Goal: Ask a question

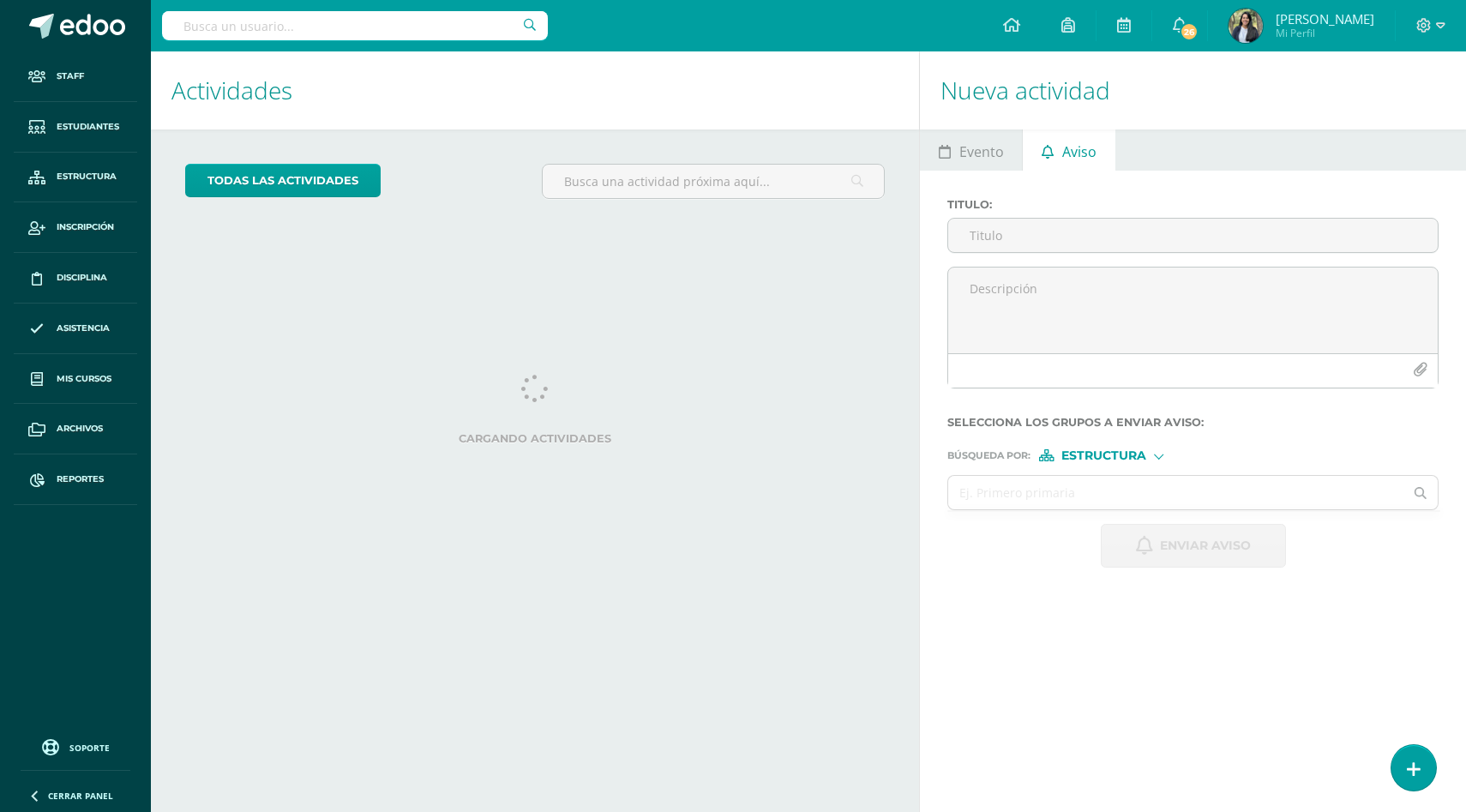
select select "English"
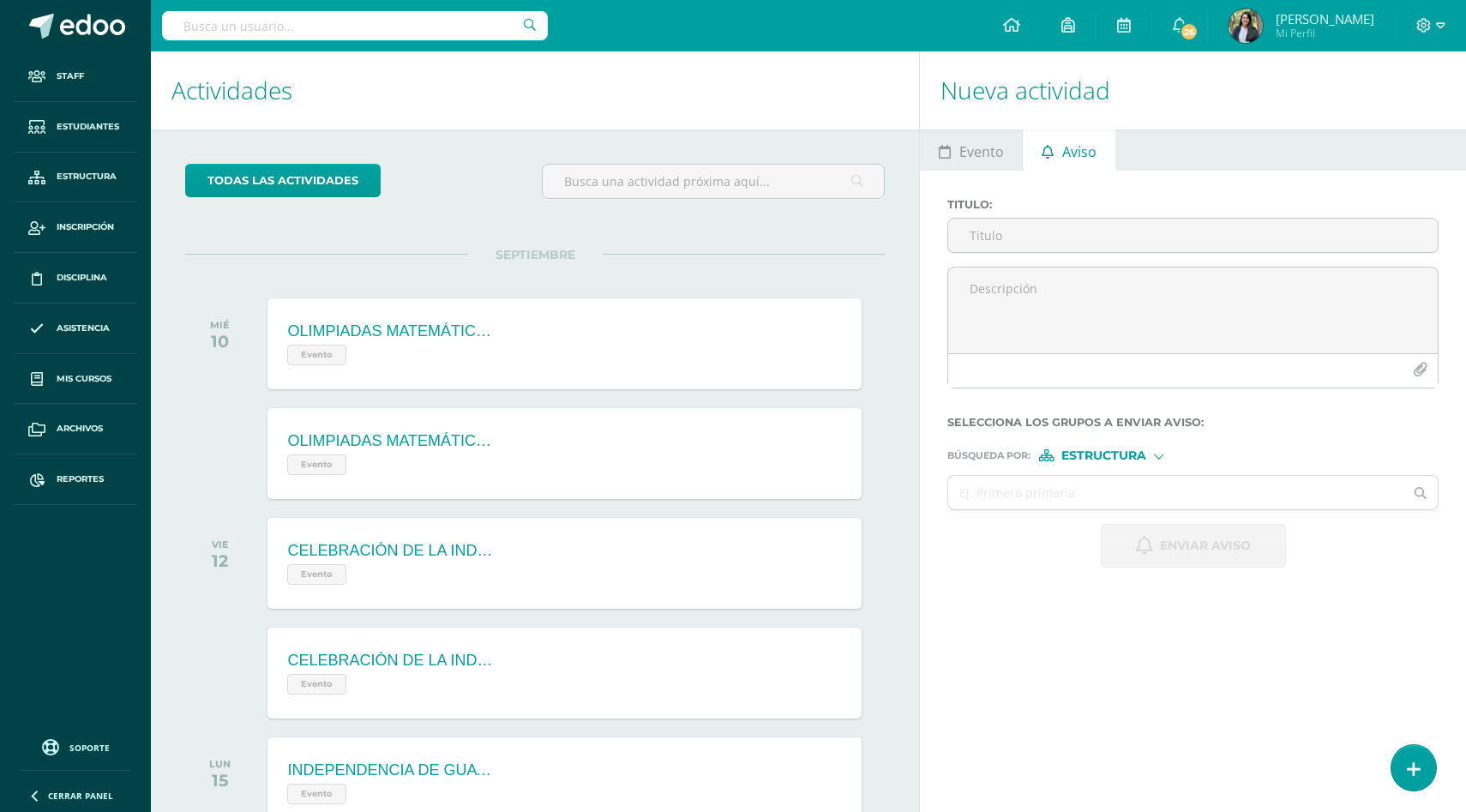
scroll to position [171, 0]
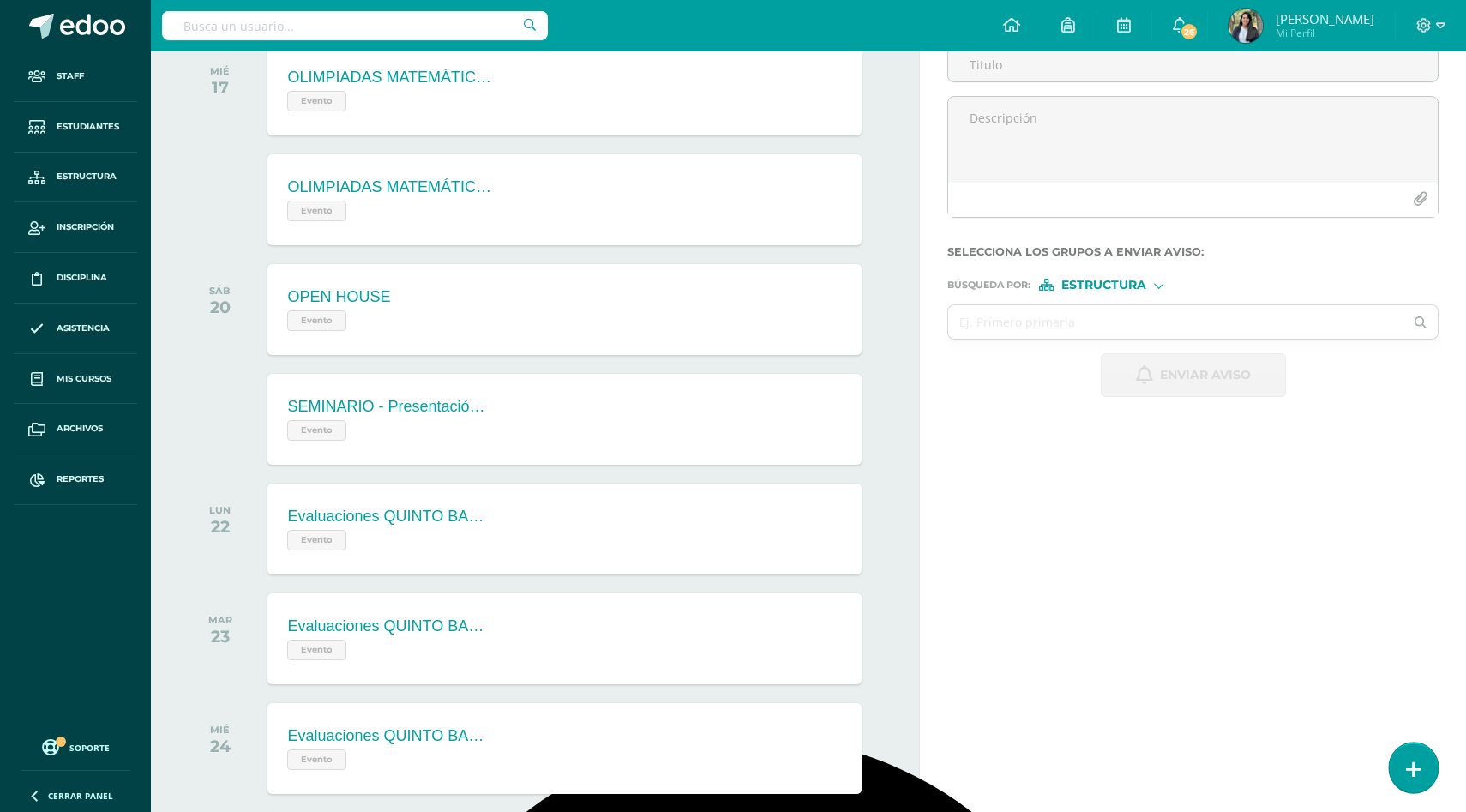
click at [1400, 767] on link at bounding box center [1413, 767] width 49 height 50
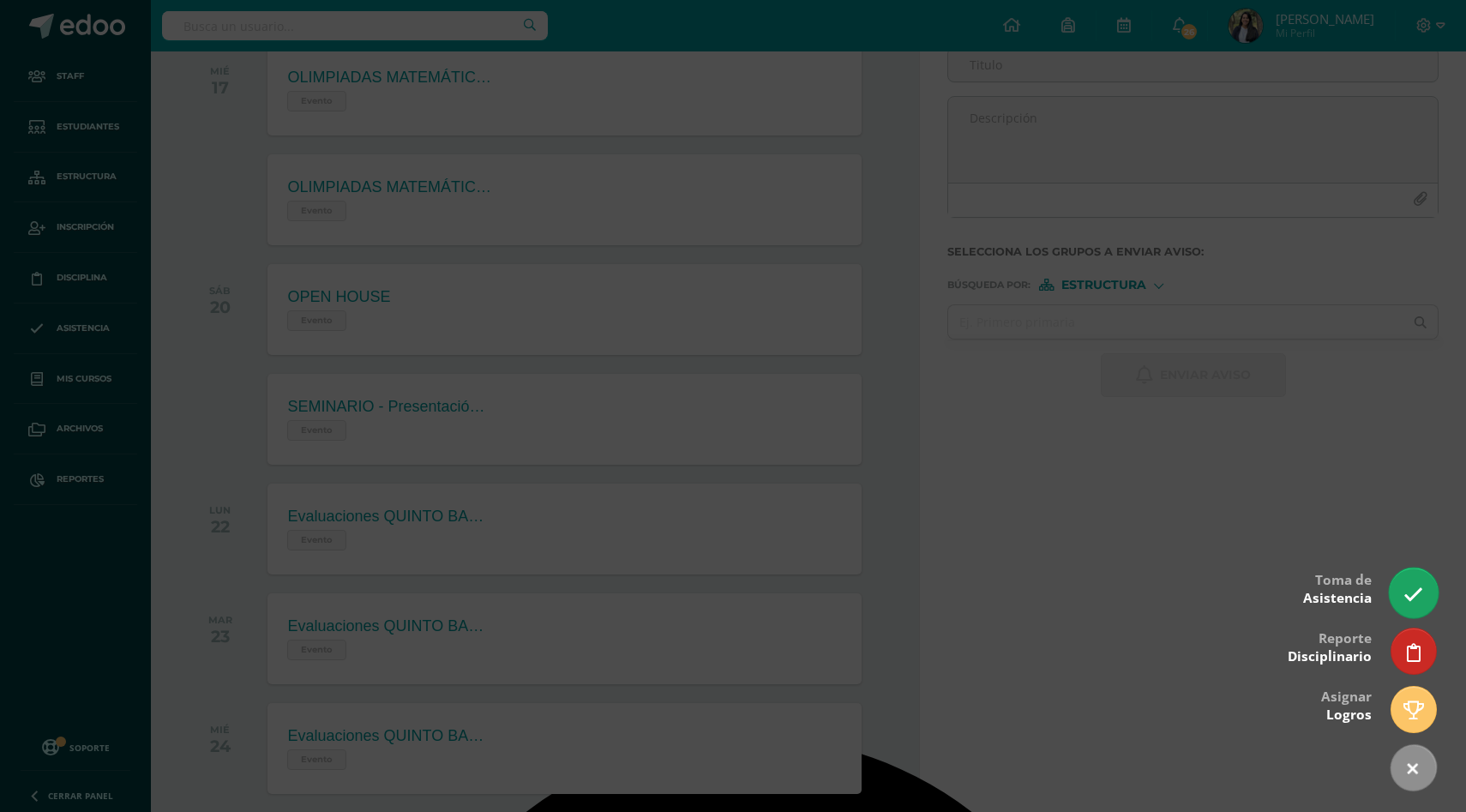
click at [1412, 600] on icon at bounding box center [1412, 593] width 19 height 19
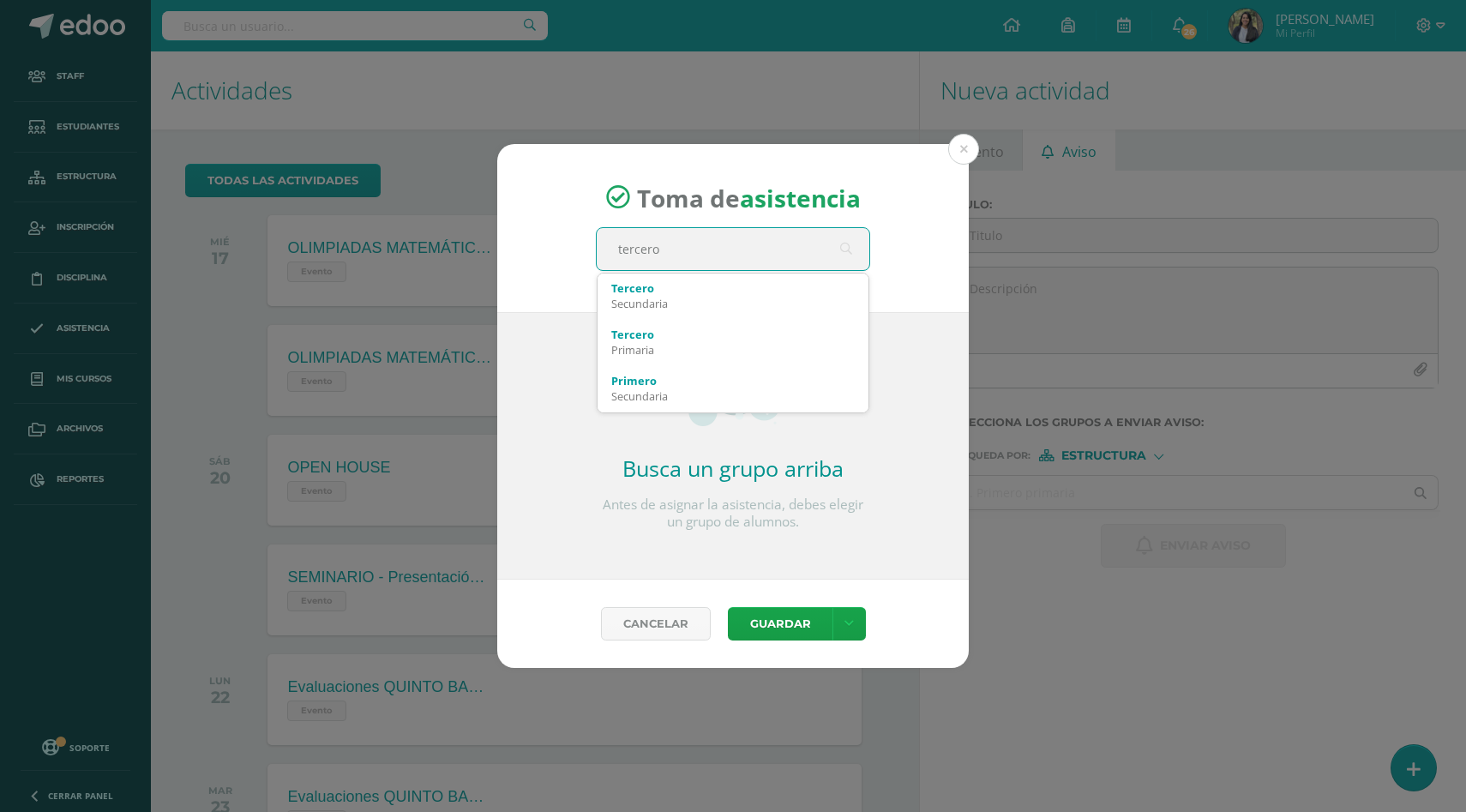
type input "tercero b"
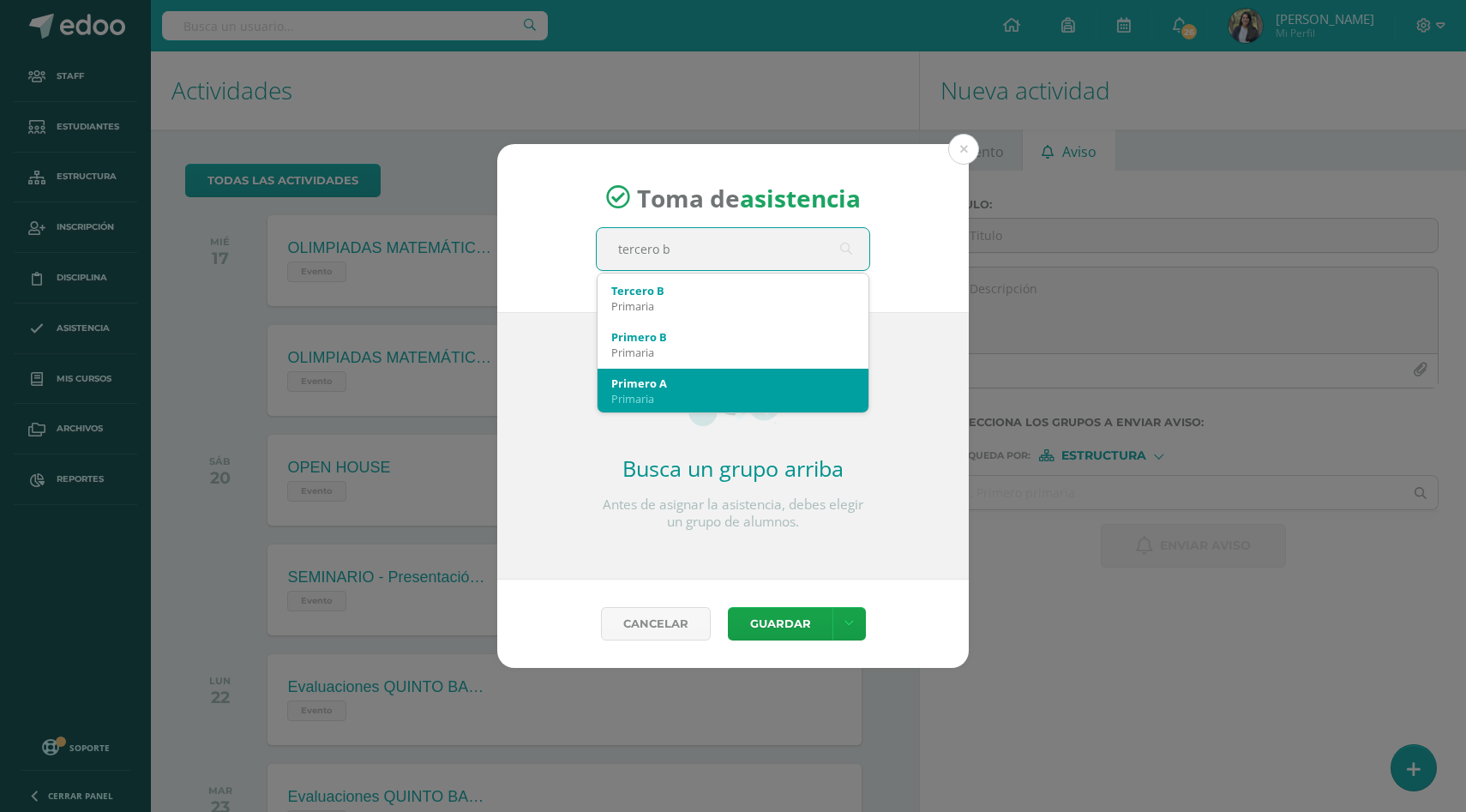
scroll to position [276, 0]
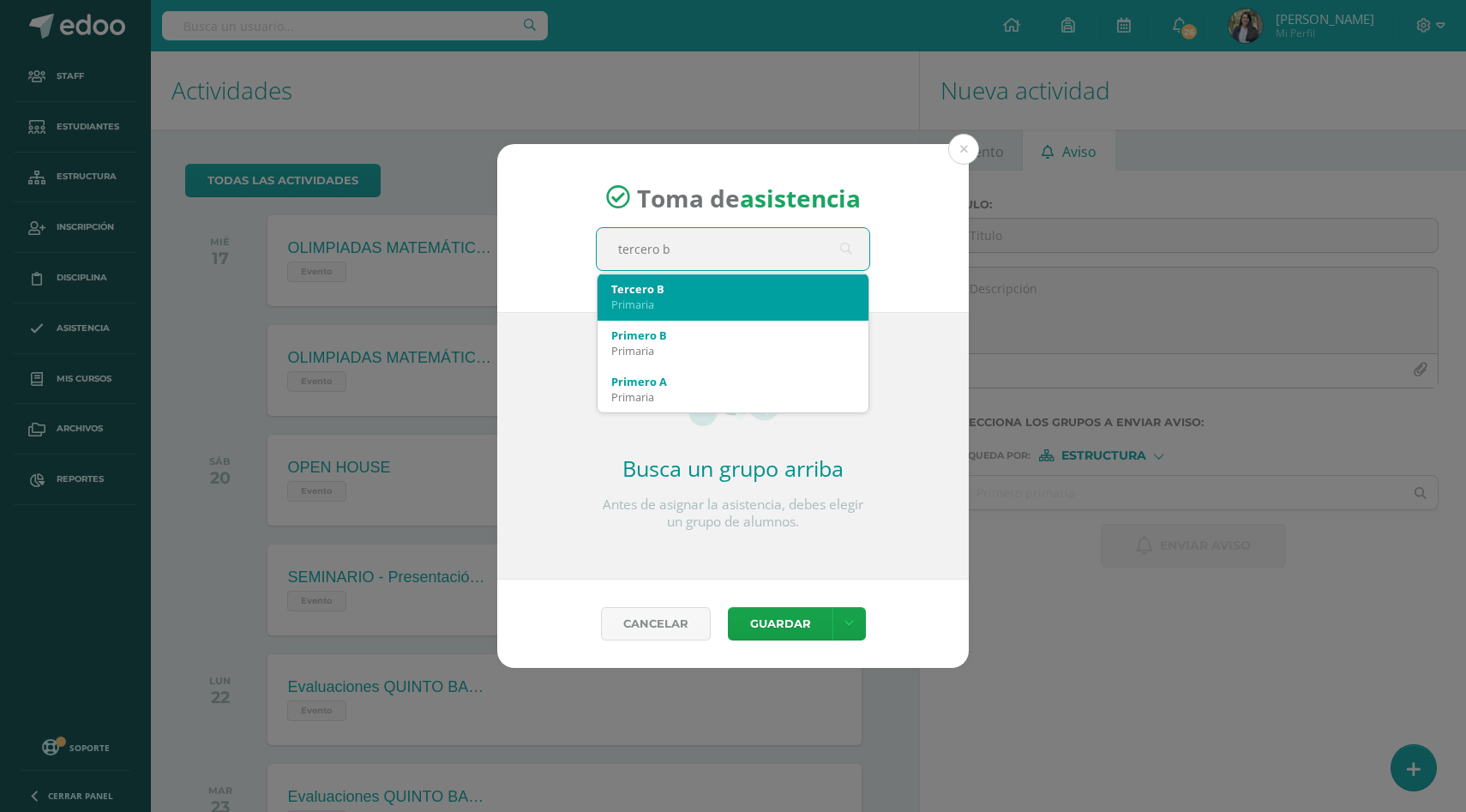
click at [699, 304] on div "Primaria" at bounding box center [732, 304] width 243 height 16
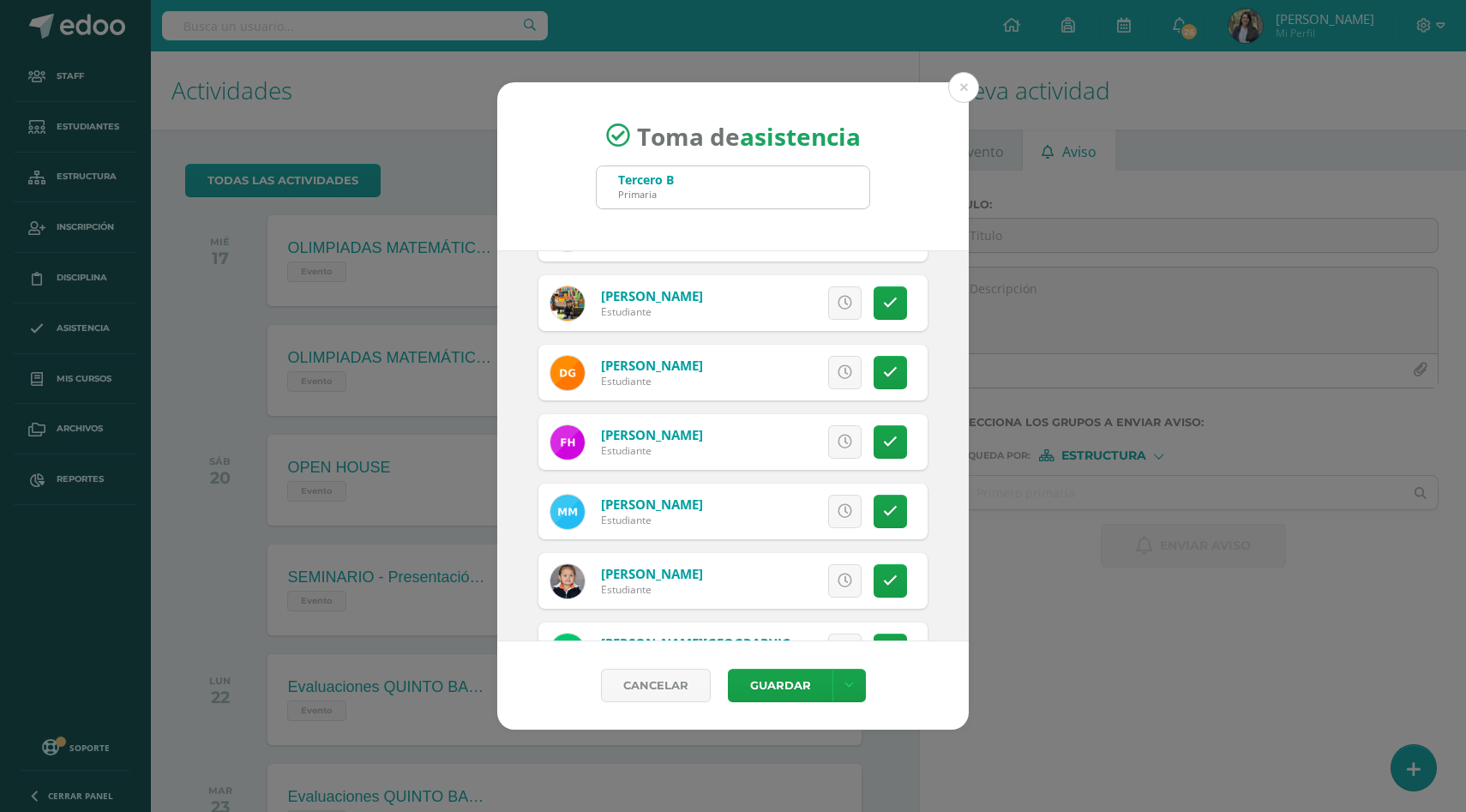
scroll to position [413, 0]
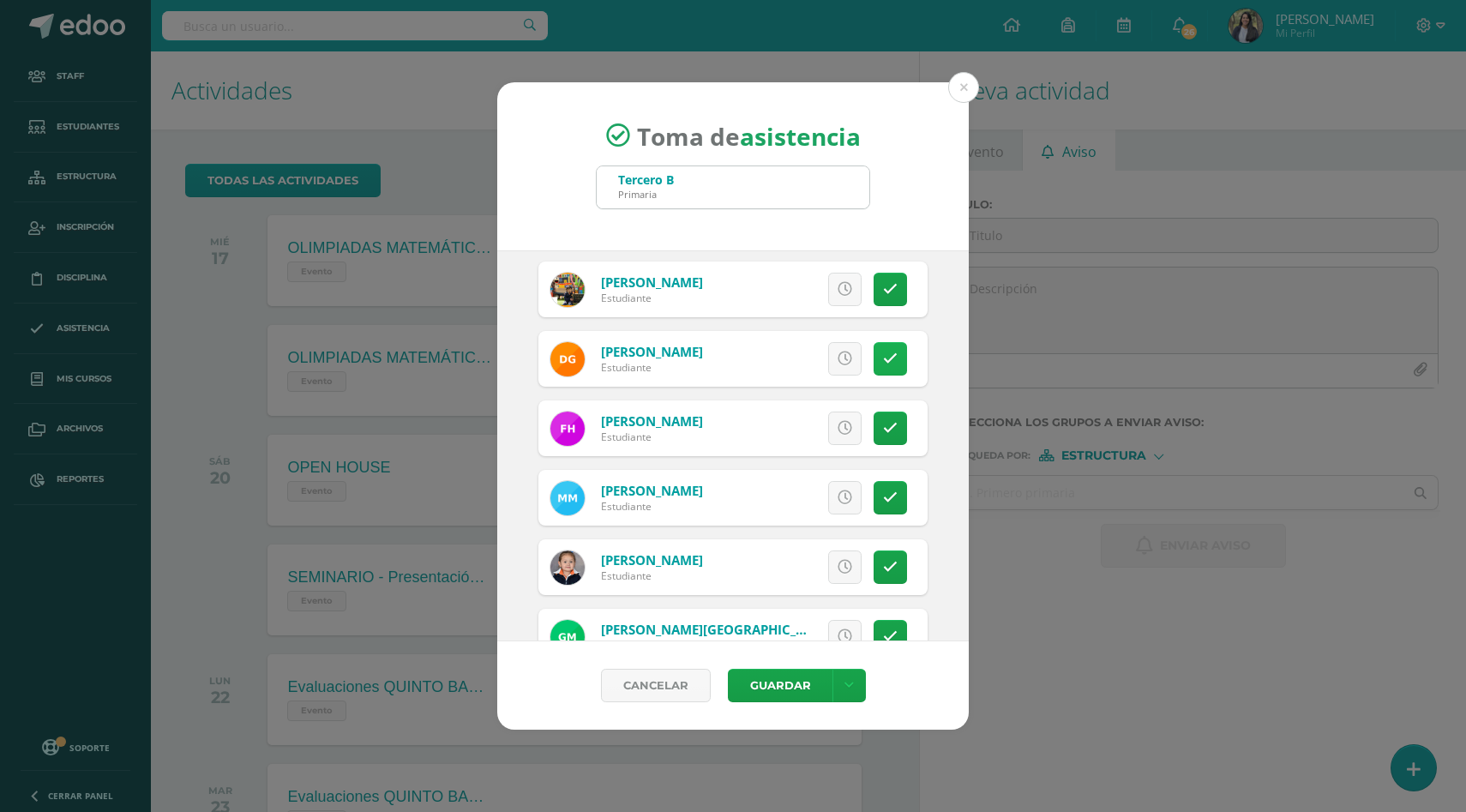
click at [891, 356] on icon at bounding box center [890, 359] width 15 height 15
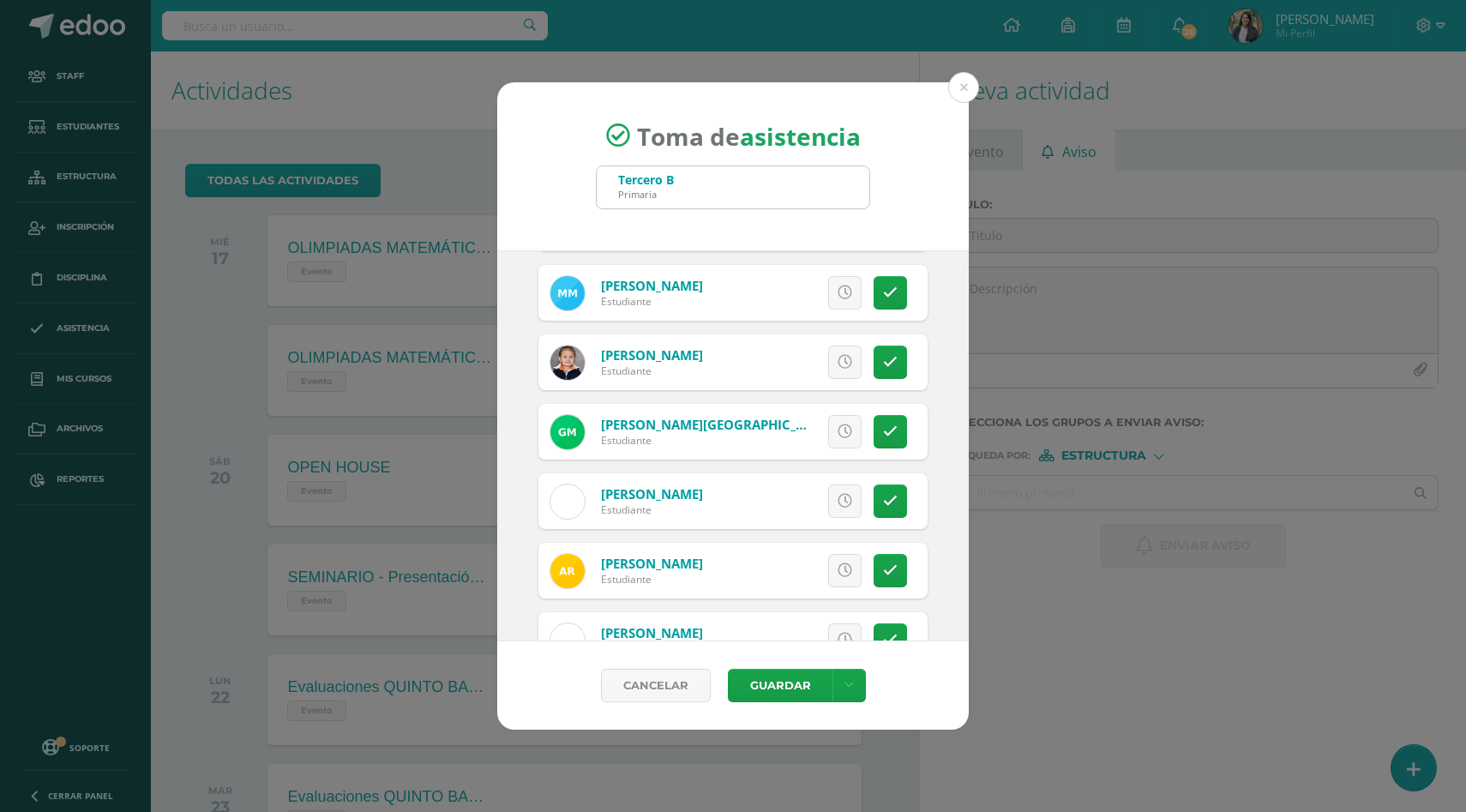
scroll to position [672, 0]
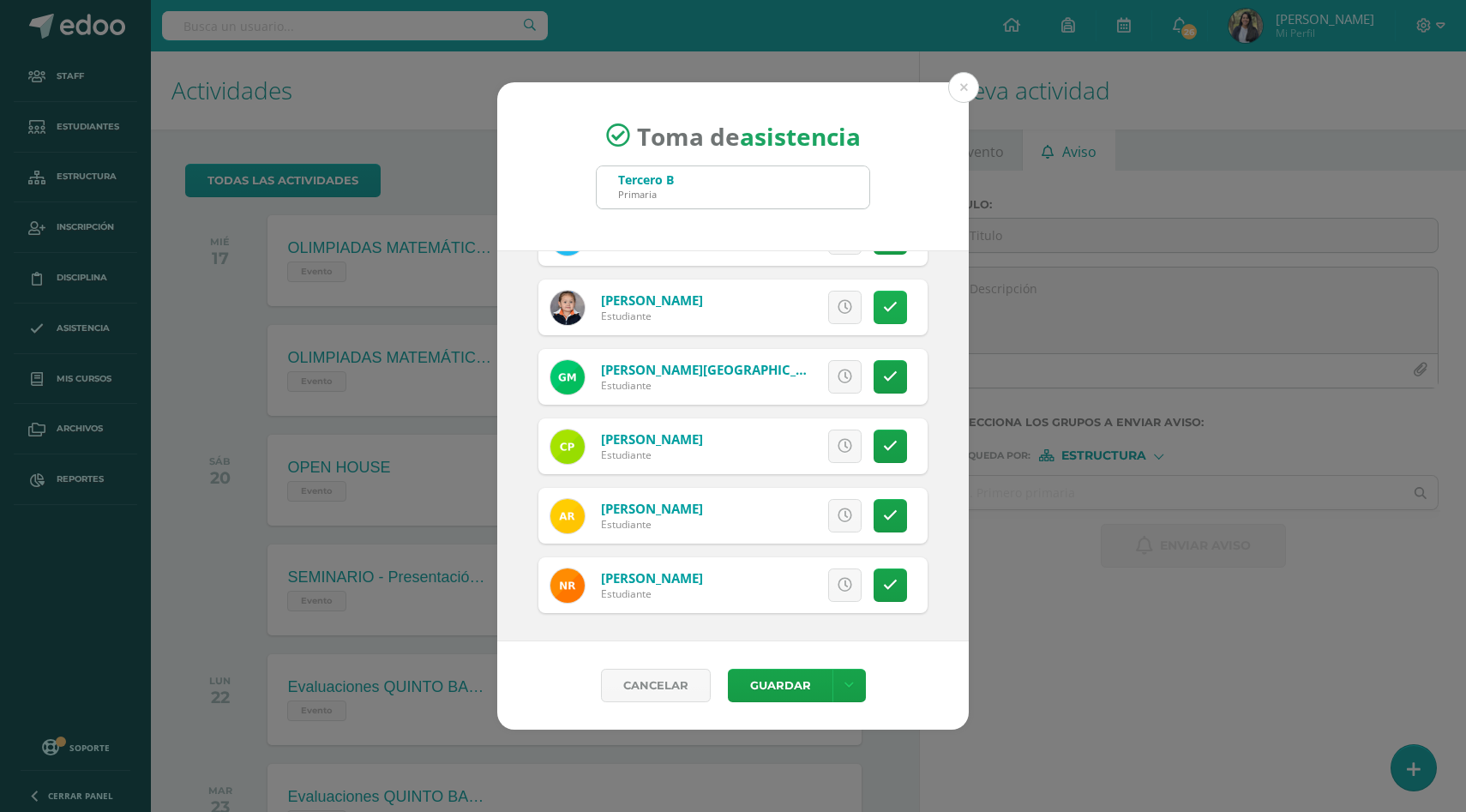
click at [897, 314] on link at bounding box center [890, 307] width 33 height 33
click at [775, 697] on button "Guardar" at bounding box center [780, 685] width 105 height 33
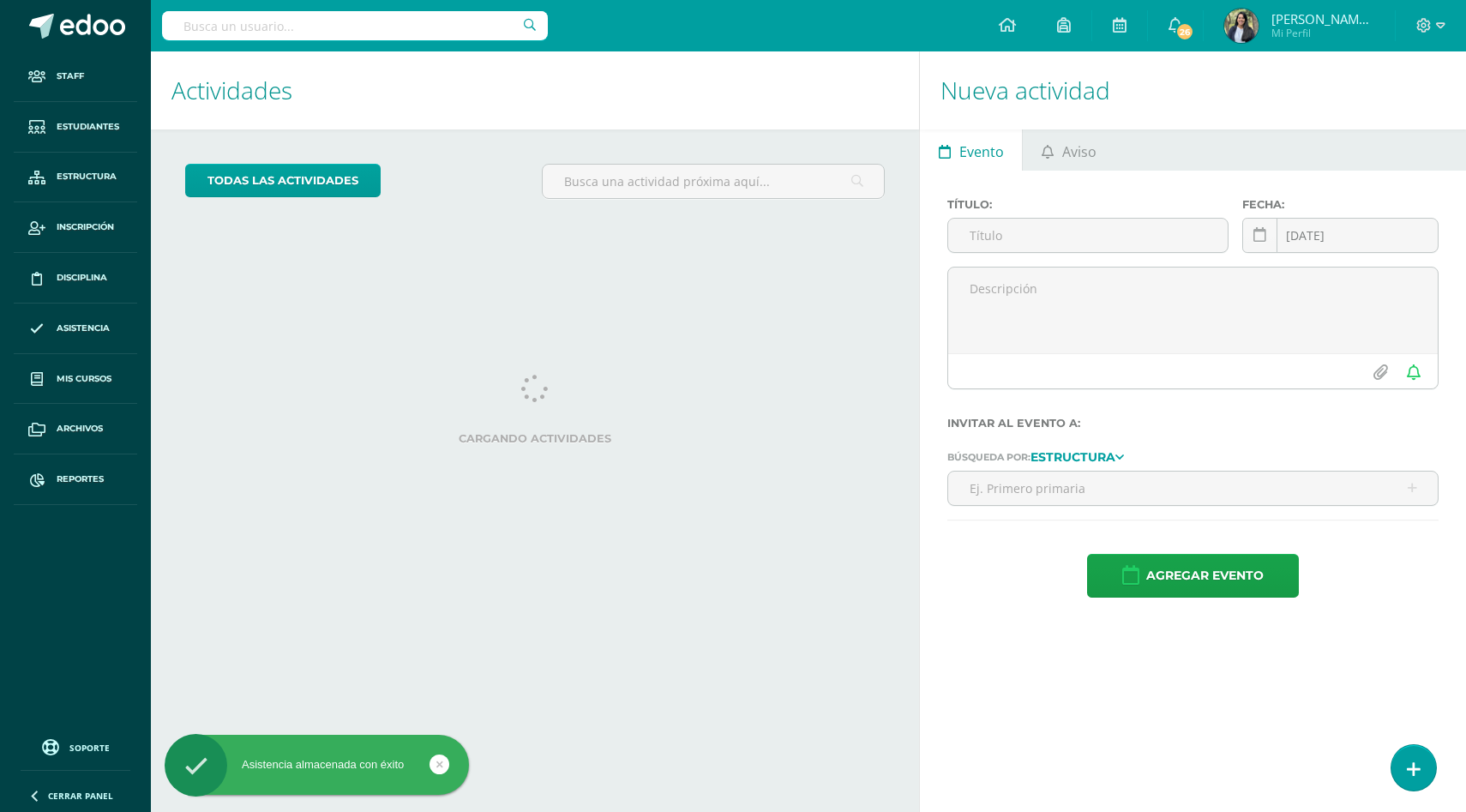
select select "English"
